Goal: Task Accomplishment & Management: Complete application form

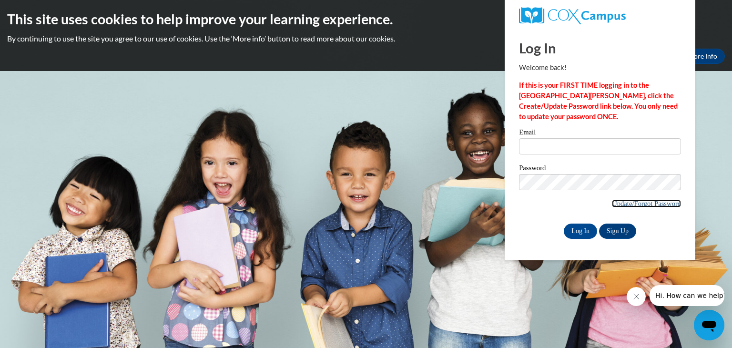
click at [614, 204] on link "Update/Forgot Password" at bounding box center [646, 204] width 69 height 8
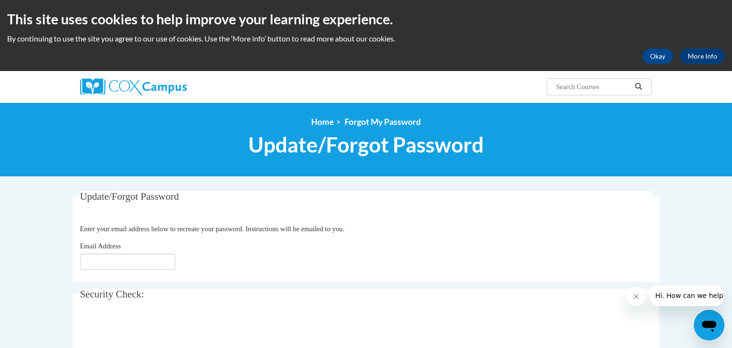
click at [125, 272] on fieldset "Update/Forgot Password Please enter your email address Enter your email address…" at bounding box center [366, 236] width 586 height 91
click at [139, 258] on input "Email Address" at bounding box center [127, 261] width 95 height 16
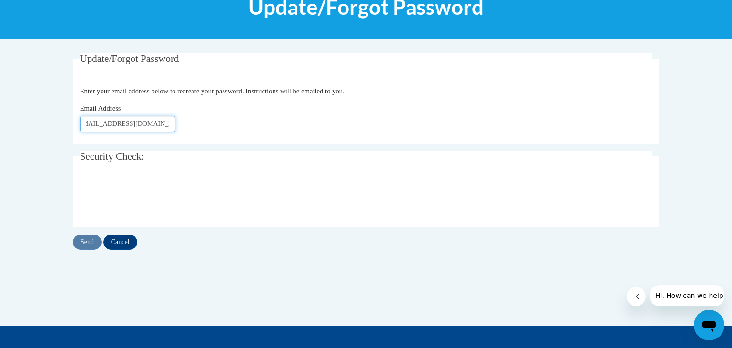
scroll to position [164, 0]
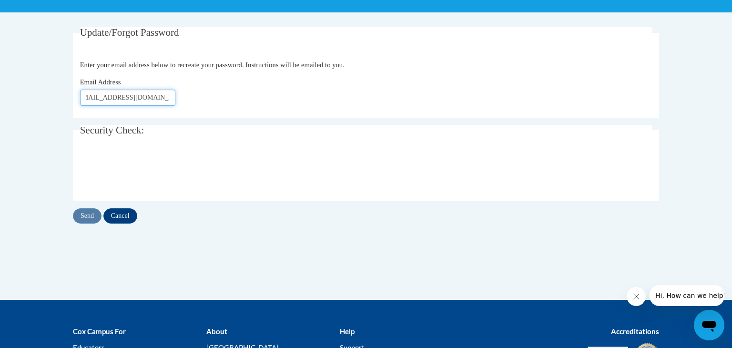
type input "scepukenas@prescott.k12.wi.us"
click at [81, 212] on input "Send" at bounding box center [87, 215] width 29 height 15
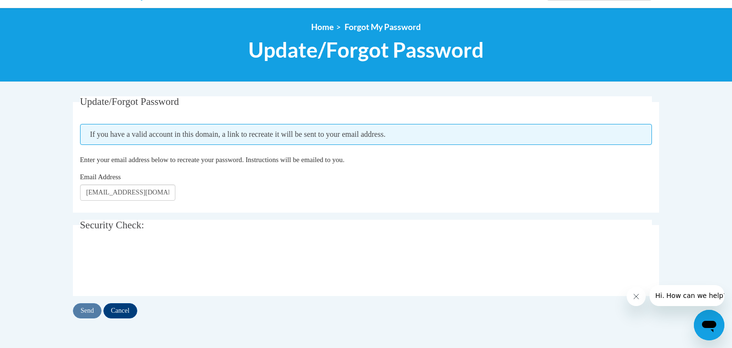
scroll to position [152, 0]
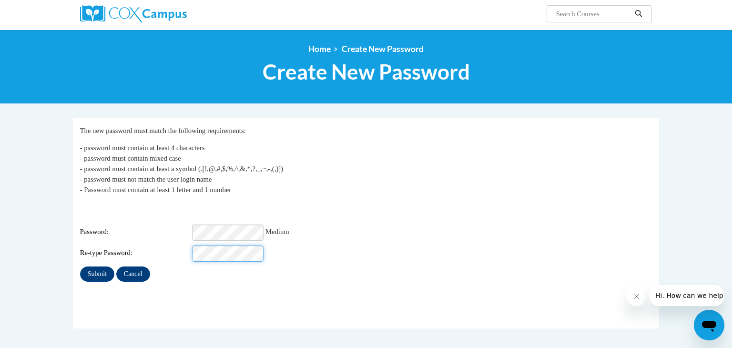
scroll to position [97, 0]
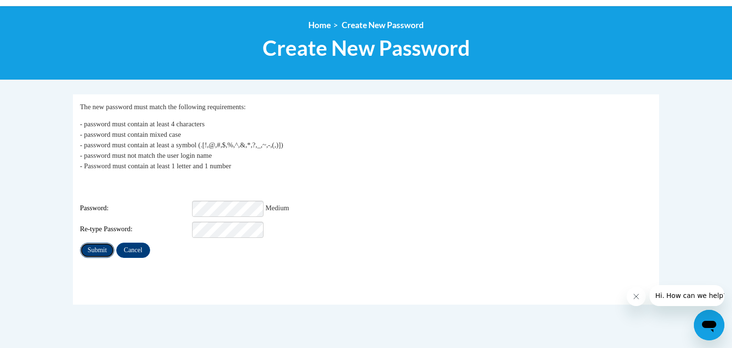
click at [100, 245] on input "Submit" at bounding box center [97, 249] width 34 height 15
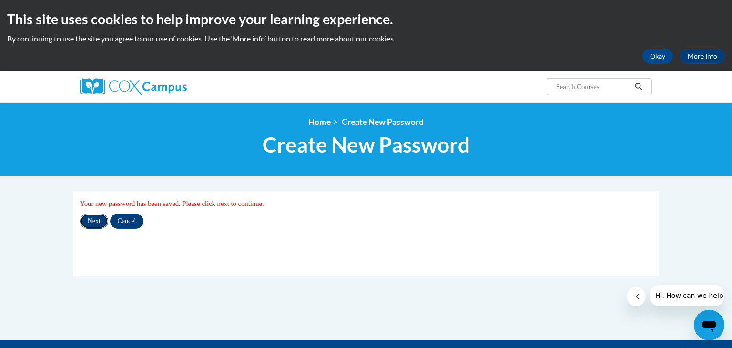
click at [95, 224] on input "Next" at bounding box center [94, 220] width 28 height 15
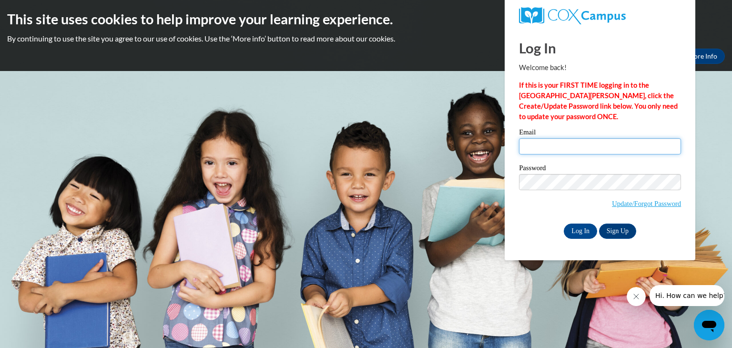
click at [588, 142] on input "Email" at bounding box center [600, 146] width 162 height 16
type input "[EMAIL_ADDRESS][DOMAIN_NAME]"
click at [585, 232] on input "Log In" at bounding box center [580, 230] width 33 height 15
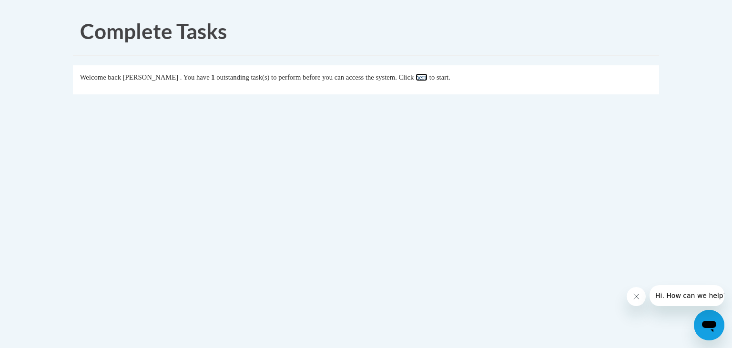
click at [427, 80] on link "here" at bounding box center [421, 77] width 12 height 8
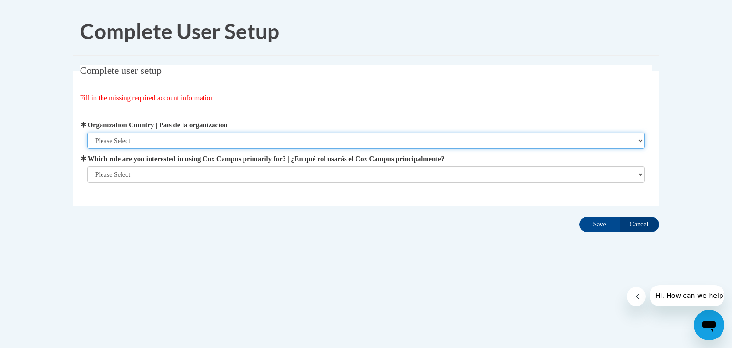
click at [642, 140] on select "Please Select [GEOGRAPHIC_DATA] | [GEOGRAPHIC_DATA] Outside of [GEOGRAPHIC_DATA…" at bounding box center [366, 140] width 558 height 16
select select "ad49bcad-a171-4b2e-b99c-48b446064914"
click at [87, 132] on select "Please Select [GEOGRAPHIC_DATA] | [GEOGRAPHIC_DATA] Outside of [GEOGRAPHIC_DATA…" at bounding box center [366, 140] width 558 height 16
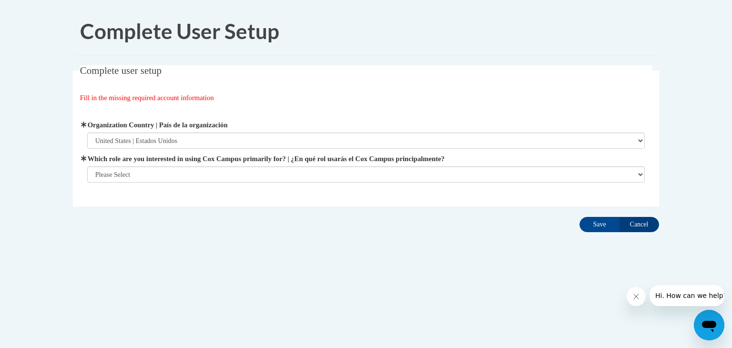
click at [647, 175] on div "Organization Address Line 1 | Dirección de la organización Línea 1 Organization…" at bounding box center [366, 151] width 572 height 87
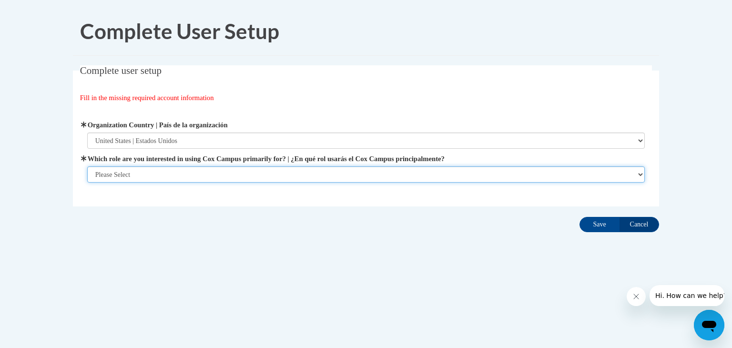
click at [642, 174] on select "Please Select College/University | Colegio/Universidad Community/Nonprofit Part…" at bounding box center [366, 174] width 558 height 16
select select "fbf2d438-af2f-41f8-98f1-81c410e29de3"
click at [87, 166] on select "Please Select College/University | Colegio/Universidad Community/Nonprofit Part…" at bounding box center [366, 174] width 558 height 16
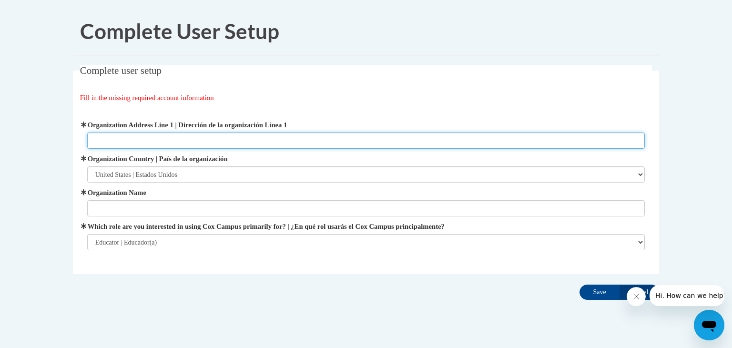
click at [223, 136] on input "Organization Address Line 1 | Dirección de la organización Línea 1" at bounding box center [366, 140] width 558 height 16
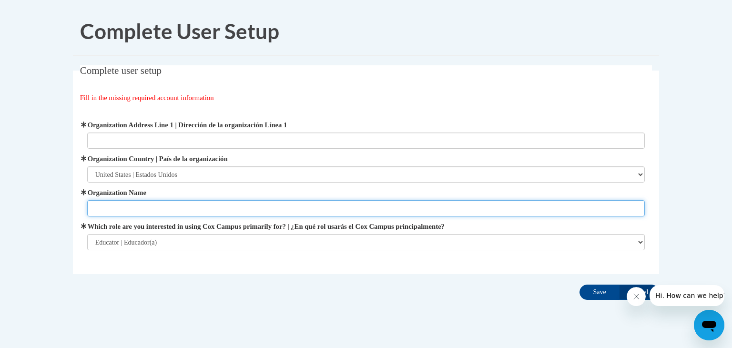
click at [199, 212] on input "Organization Name" at bounding box center [366, 208] width 558 height 16
type input "Prescott School District"
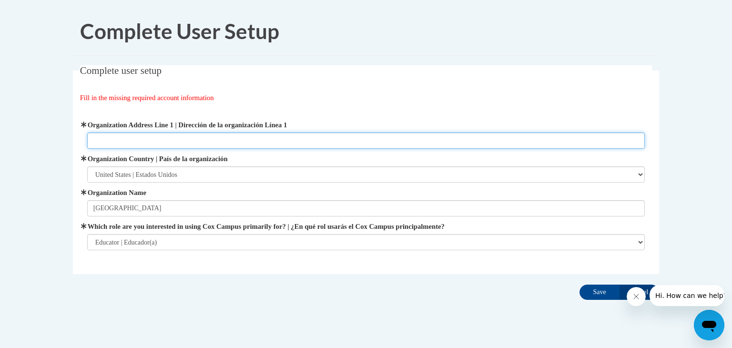
click at [120, 139] on input "Organization Address Line 1 | Dirección de la organización Línea 1" at bounding box center [366, 140] width 558 height 16
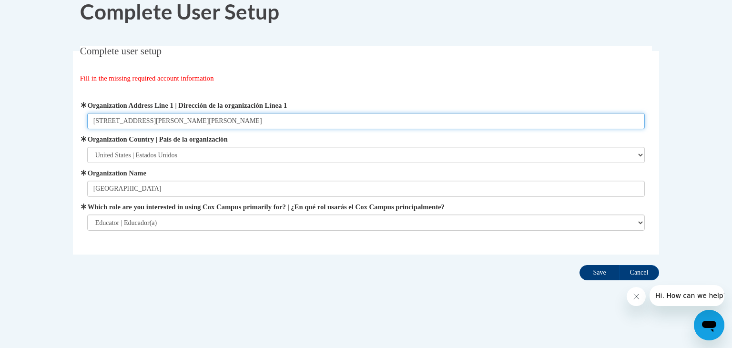
type input "505 Campbell St. N. Prescott, WI 54021"
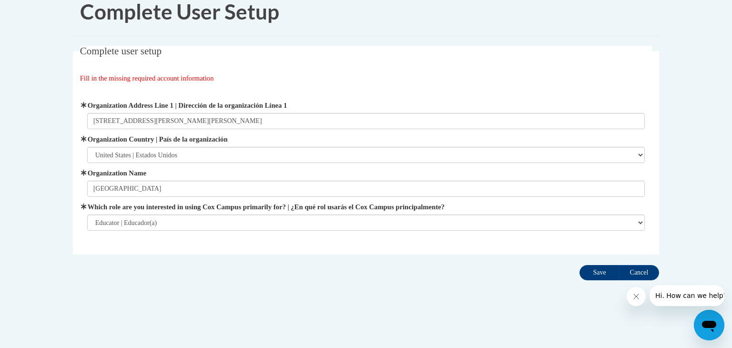
click at [598, 273] on input "Save" at bounding box center [599, 272] width 40 height 15
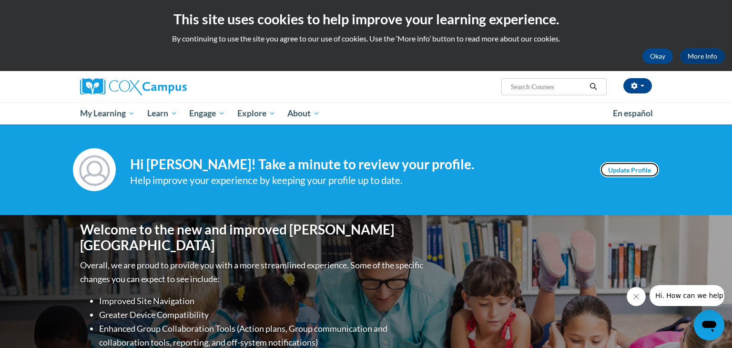
click at [627, 171] on link "Update Profile" at bounding box center [629, 169] width 59 height 15
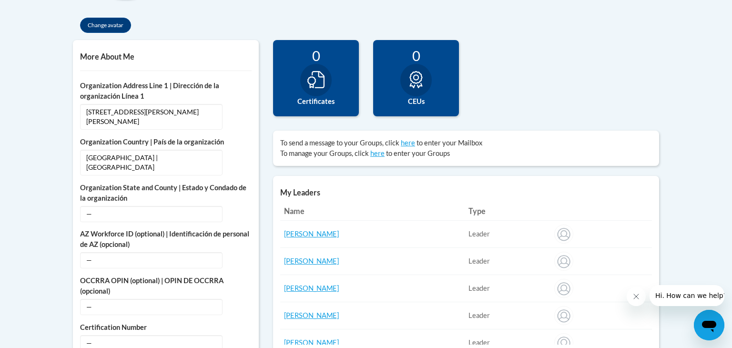
scroll to position [307, 0]
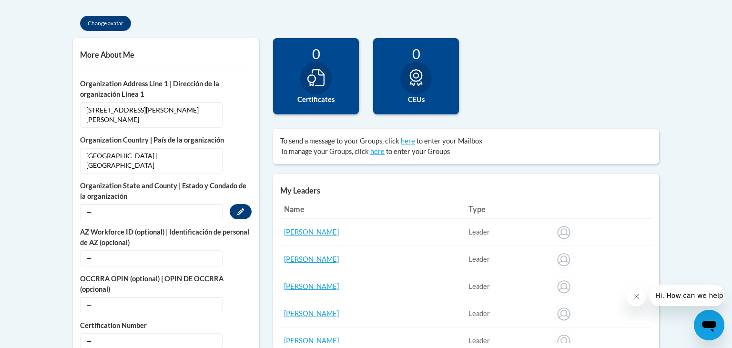
click at [146, 204] on span "—" at bounding box center [151, 212] width 142 height 16
click at [239, 204] on button "Edit" at bounding box center [241, 211] width 22 height 15
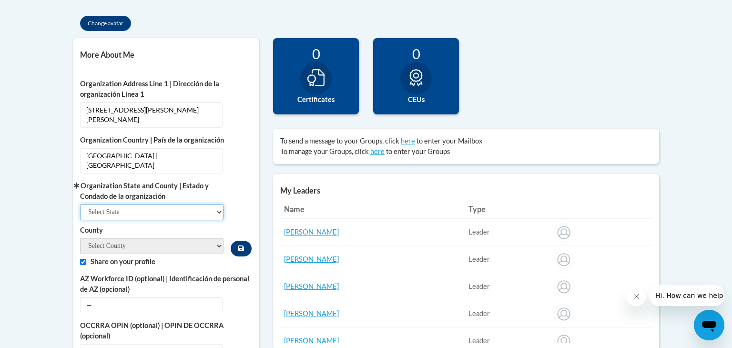
click at [220, 204] on select "Select State Alabama Alaska Arizona Arkansas California Colorado Connecticut De…" at bounding box center [151, 212] width 143 height 16
select select "Wisconsin"
click at [80, 204] on select "Select State Alabama Alaska Arizona Arkansas California Colorado Connecticut De…" at bounding box center [151, 212] width 143 height 16
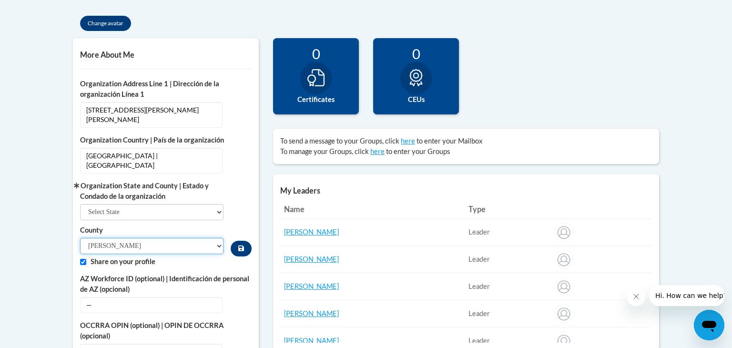
click at [220, 238] on select "Adams Ashland Barron Bayfield Brown Buffalo Burnett Calumet Chippewa Clark Colu…" at bounding box center [151, 246] width 143 height 16
select select "Pierce"
click at [80, 238] on select "Adams Ashland Barron Bayfield Brown Buffalo Burnett Calumet Chippewa Clark Colu…" at bounding box center [151, 246] width 143 height 16
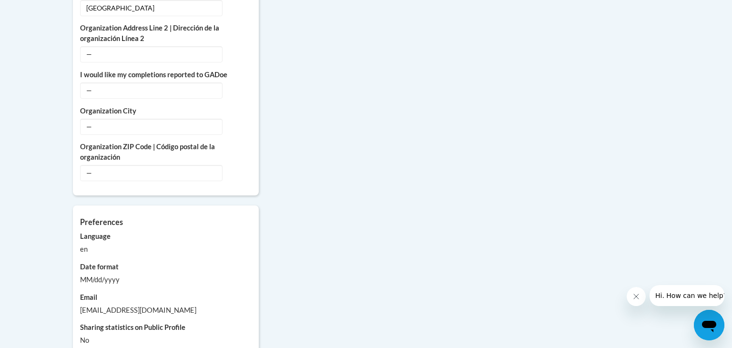
scroll to position [811, 0]
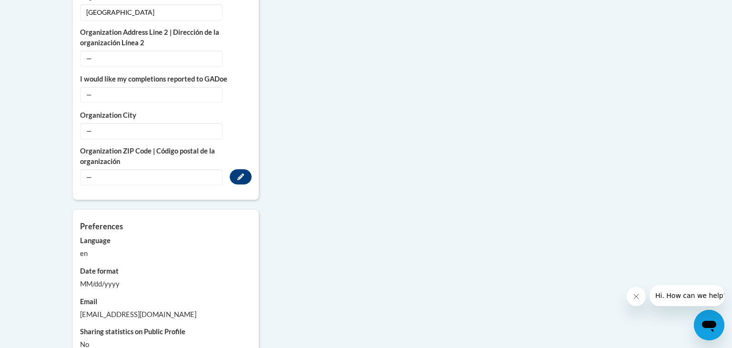
click at [172, 169] on span "—" at bounding box center [151, 177] width 142 height 16
click at [171, 169] on span "—" at bounding box center [151, 177] width 142 height 16
click at [242, 173] on icon "Custom profile fields" at bounding box center [240, 176] width 7 height 7
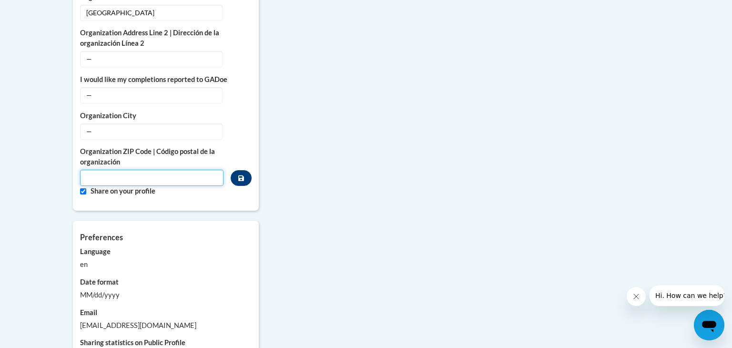
click at [126, 170] on input "Metadata input" at bounding box center [151, 178] width 143 height 16
type input "54021"
click at [129, 123] on span "—" at bounding box center [151, 131] width 142 height 16
click at [241, 127] on icon "Custom profile fields" at bounding box center [240, 130] width 7 height 7
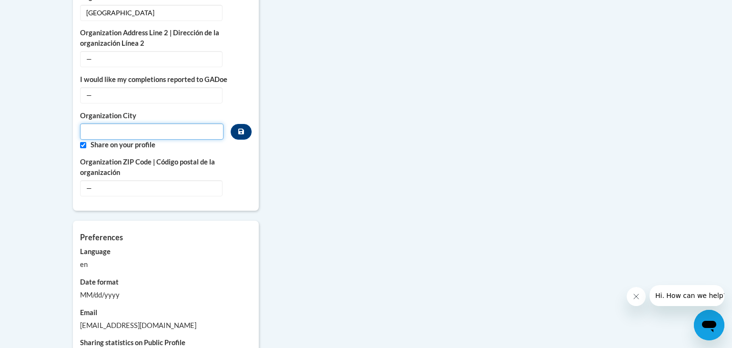
click at [165, 123] on input "Metadata input" at bounding box center [151, 131] width 143 height 16
type input "Prescott"
click at [239, 124] on button "Custom profile fields" at bounding box center [241, 132] width 21 height 16
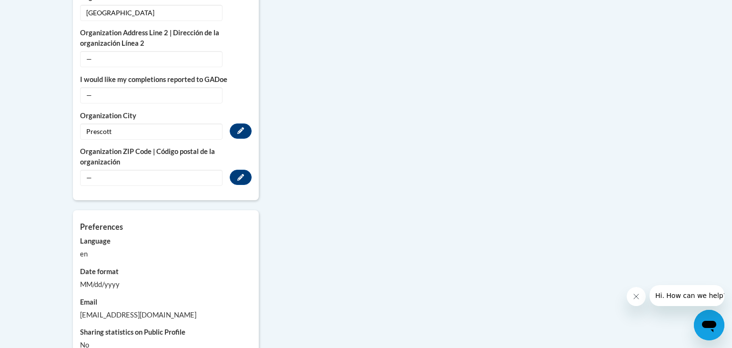
click at [174, 170] on span "—" at bounding box center [151, 178] width 142 height 16
click at [244, 170] on button "Edit" at bounding box center [241, 177] width 22 height 15
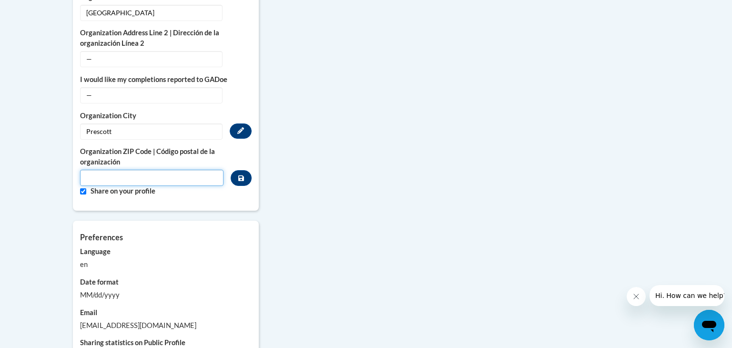
click at [200, 170] on input "Metadata input" at bounding box center [151, 178] width 143 height 16
type input "54021"
click at [242, 175] on icon "Custom profile fields" at bounding box center [241, 178] width 6 height 7
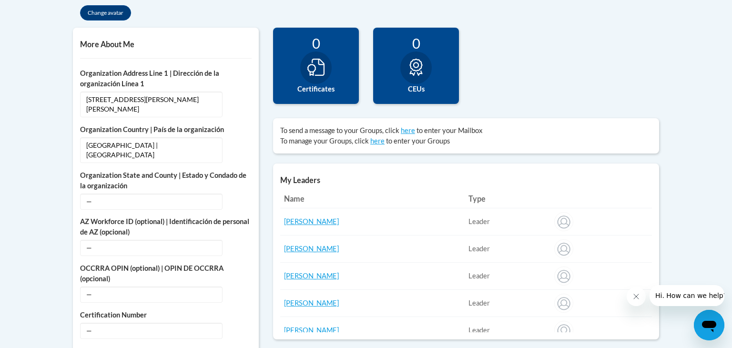
scroll to position [320, 0]
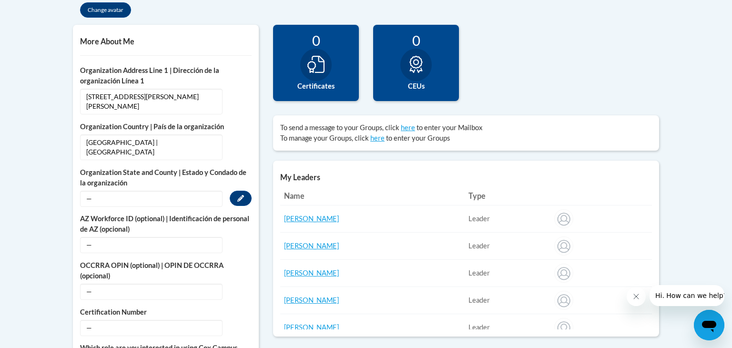
click at [197, 191] on span "—" at bounding box center [151, 199] width 142 height 16
click at [245, 191] on button "Edit" at bounding box center [241, 198] width 22 height 15
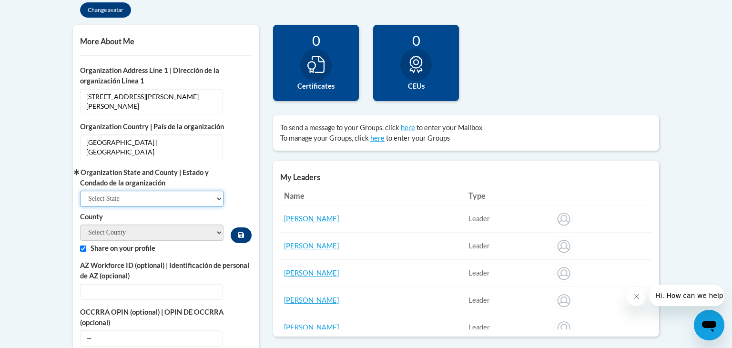
click at [217, 191] on select "Select State Alabama Alaska Arizona Arkansas California Colorado Connecticut De…" at bounding box center [151, 199] width 143 height 16
select select "Wisconsin"
click at [80, 191] on select "Select State Alabama Alaska Arizona Arkansas California Colorado Connecticut De…" at bounding box center [151, 199] width 143 height 16
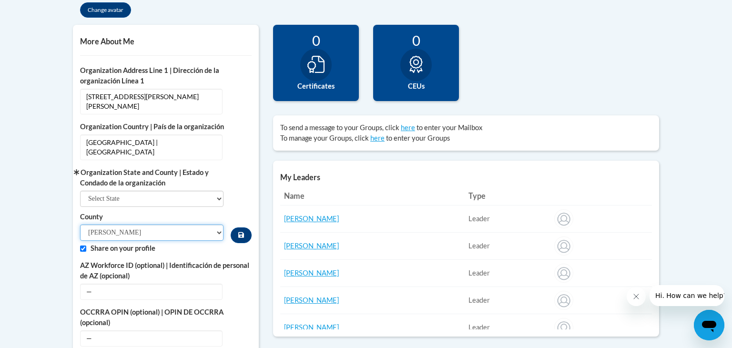
click at [218, 224] on select "Adams Ashland Barron Bayfield Brown Buffalo Burnett Calumet Chippewa Clark Colu…" at bounding box center [151, 232] width 143 height 16
select select "Pierce"
click at [80, 224] on select "Adams Ashland Barron Bayfield Brown Buffalo Burnett Calumet Chippewa Clark Colu…" at bounding box center [151, 232] width 143 height 16
click at [242, 232] on icon "Custom profile fields" at bounding box center [241, 235] width 6 height 6
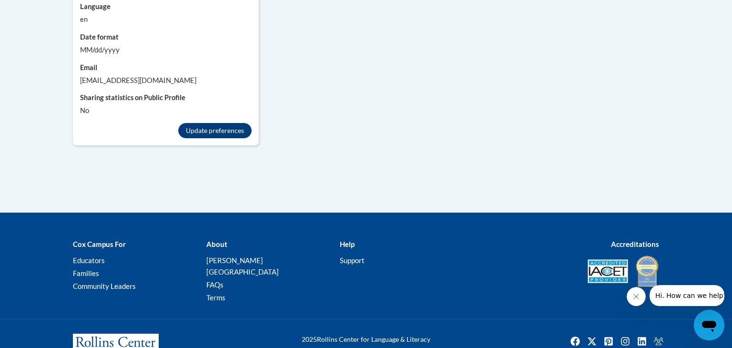
scroll to position [964, 0]
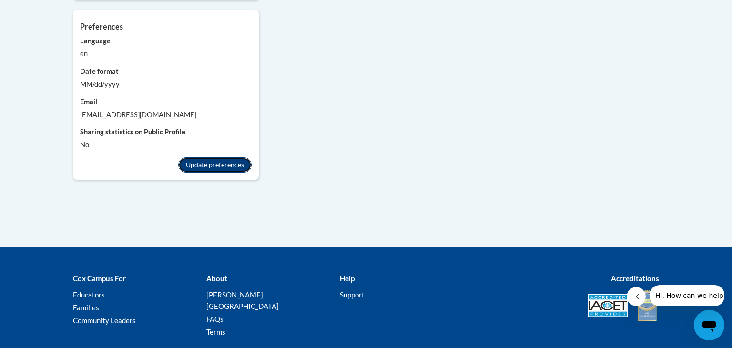
click at [218, 157] on button "Update preferences" at bounding box center [214, 164] width 73 height 15
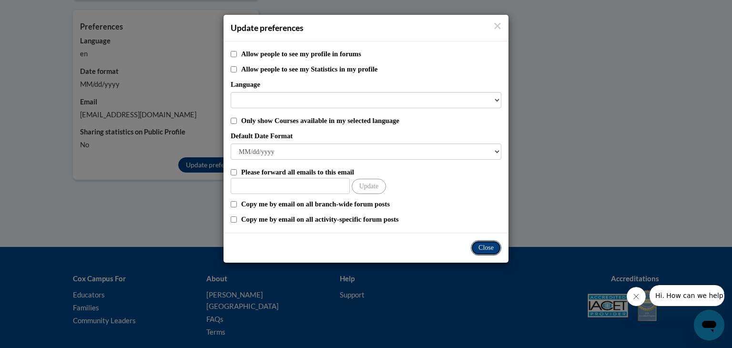
click at [480, 248] on button "Close" at bounding box center [486, 247] width 30 height 15
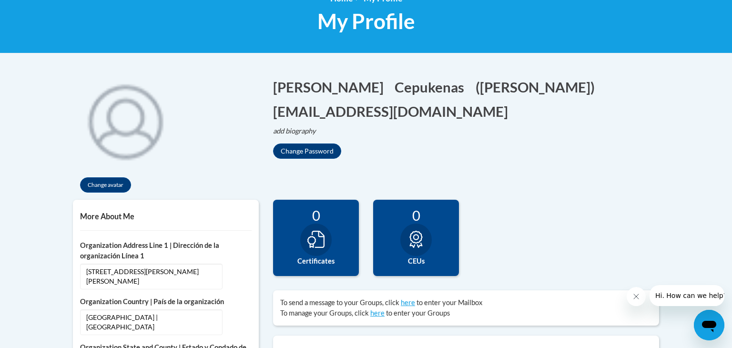
scroll to position [0, 0]
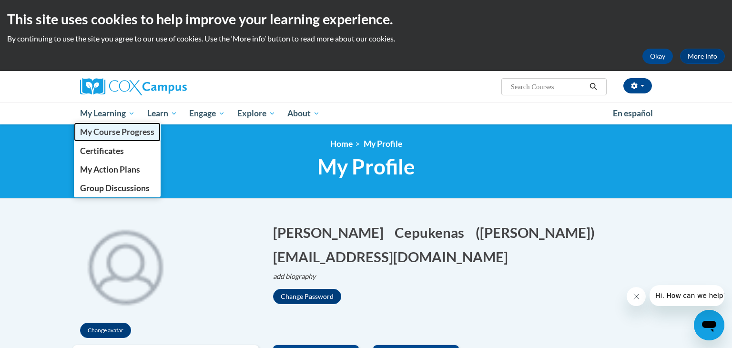
click at [107, 133] on span "My Course Progress" at bounding box center [117, 132] width 74 height 10
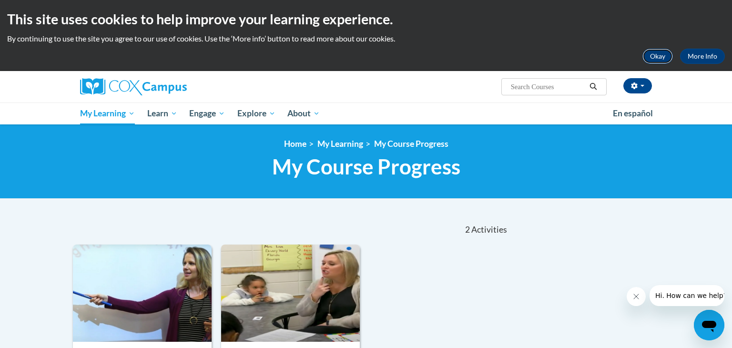
click at [649, 57] on button "Okay" at bounding box center [657, 56] width 30 height 15
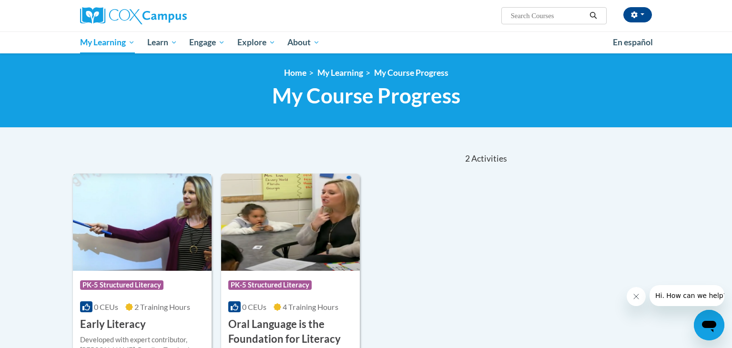
click at [161, 218] on img at bounding box center [142, 221] width 139 height 97
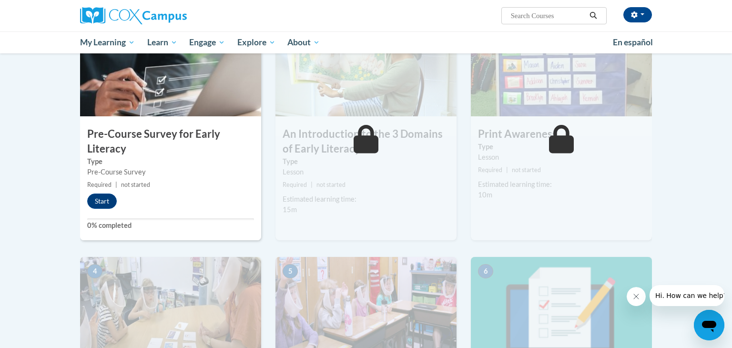
scroll to position [227, 0]
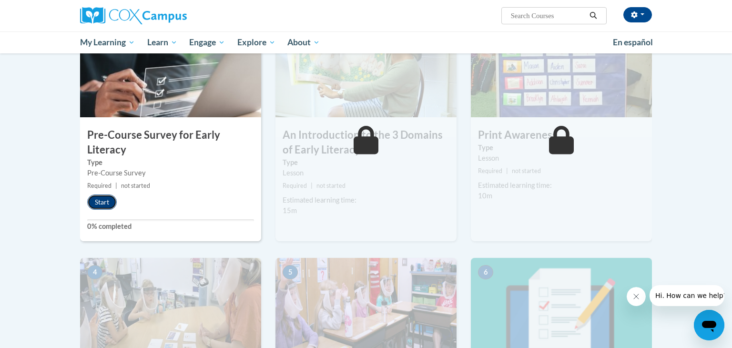
click at [101, 195] on button "Start" at bounding box center [102, 201] width 30 height 15
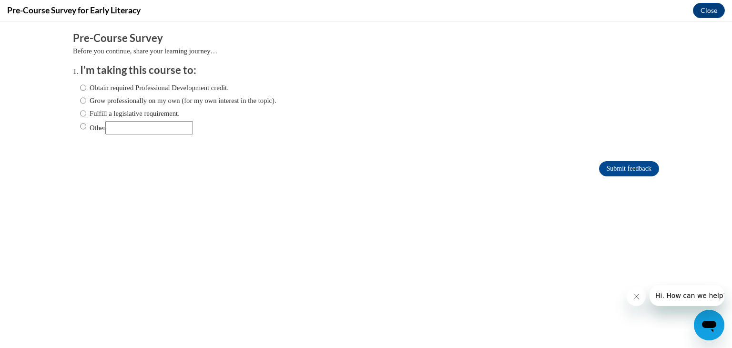
scroll to position [0, 0]
click at [85, 113] on input "Fulfill a legislative requirement." at bounding box center [83, 113] width 6 height 10
radio input "true"
click at [642, 165] on input "Submit feedback" at bounding box center [629, 168] width 60 height 15
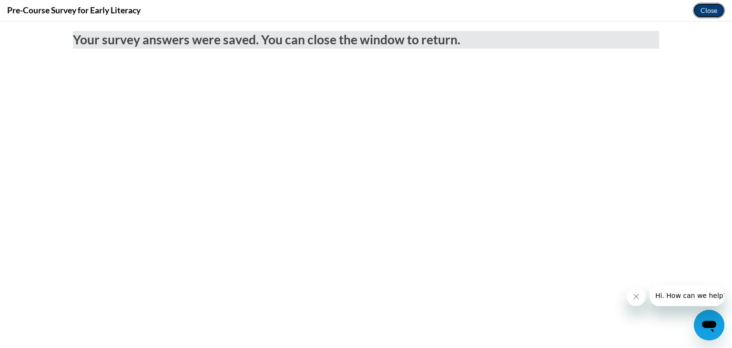
click at [702, 10] on button "Close" at bounding box center [709, 10] width 32 height 15
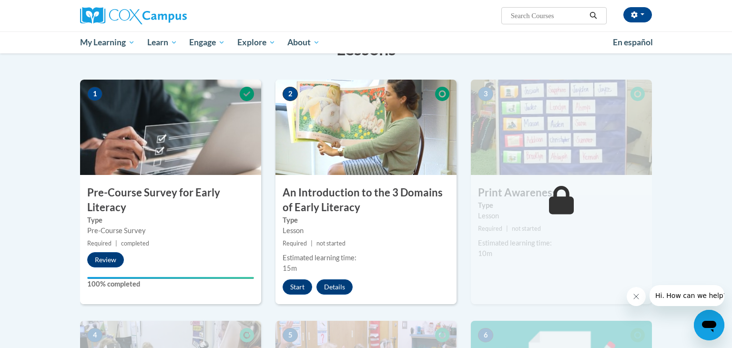
scroll to position [168, 0]
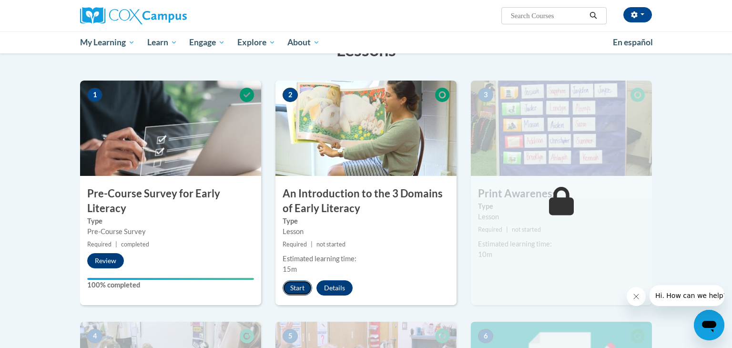
click at [300, 283] on button "Start" at bounding box center [297, 287] width 30 height 15
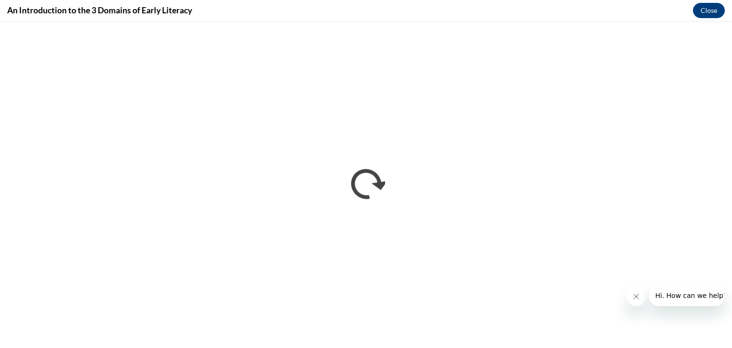
scroll to position [0, 0]
click at [631, 299] on button "Close message from company" at bounding box center [635, 296] width 19 height 19
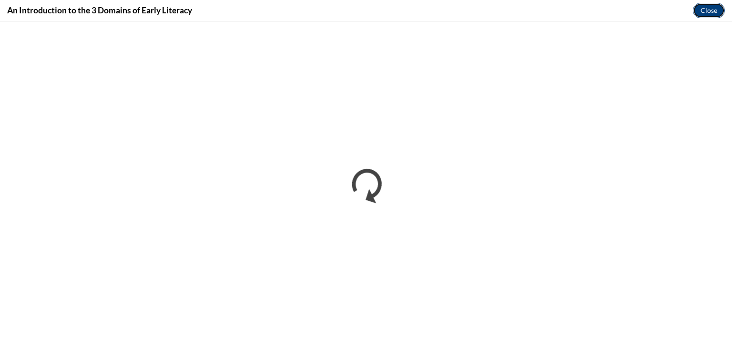
click at [704, 7] on button "Close" at bounding box center [709, 10] width 32 height 15
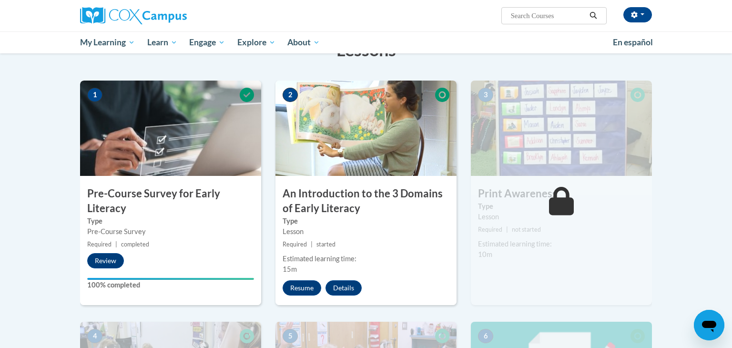
click at [704, 7] on div "Stacy Cepukenas (America/Chicago UTC-05:00) My Profile Inbox My Transcripts Log…" at bounding box center [366, 26] width 732 height 53
click at [308, 291] on button "Resume" at bounding box center [301, 287] width 39 height 15
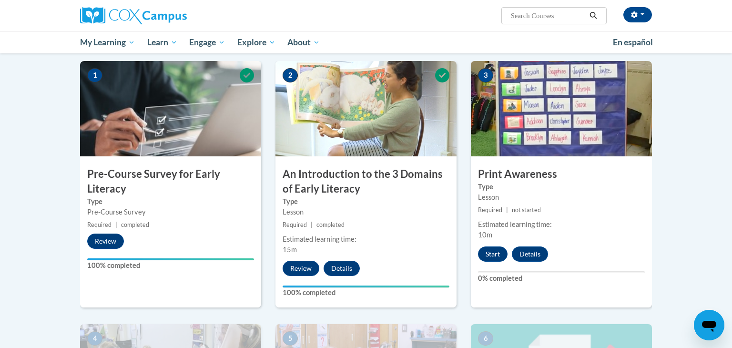
scroll to position [225, 0]
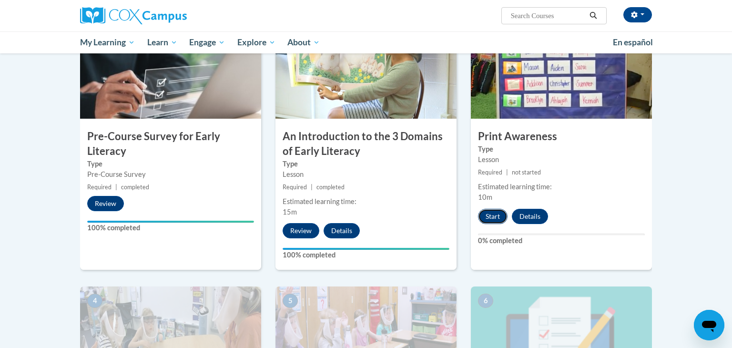
click at [495, 209] on button "Start" at bounding box center [493, 216] width 30 height 15
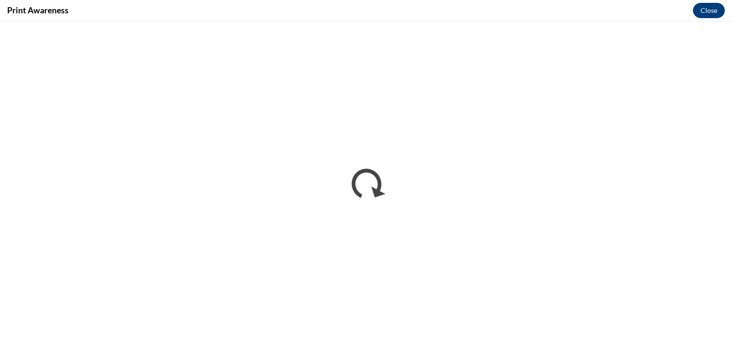
scroll to position [0, 0]
